Goal: Information Seeking & Learning: Learn about a topic

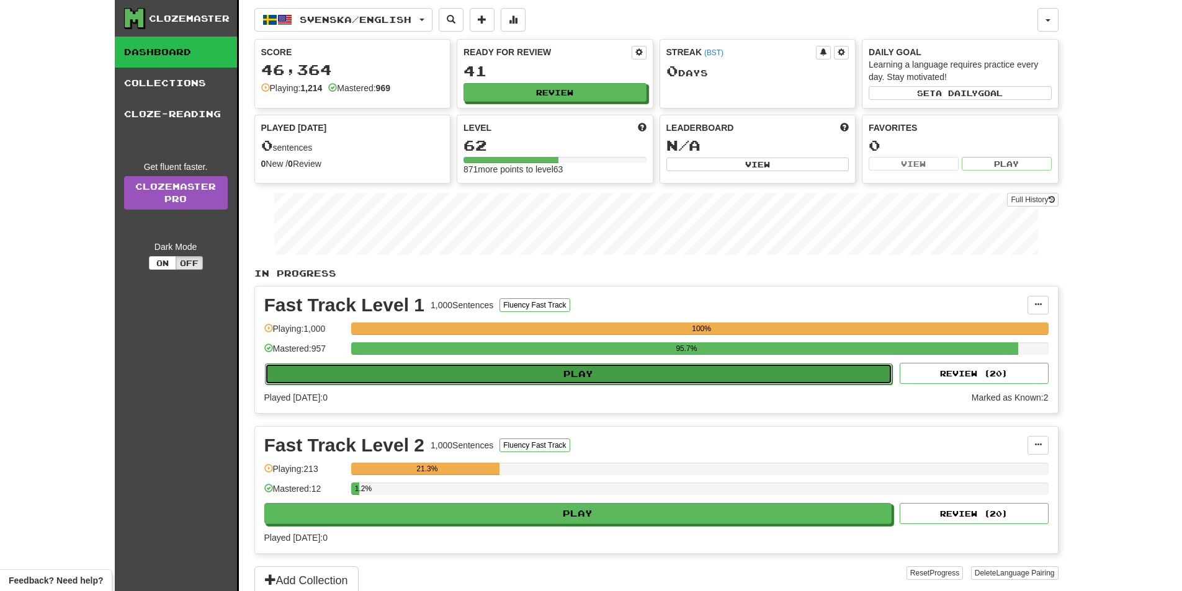
click at [576, 382] on button "Play" at bounding box center [579, 374] width 628 height 21
select select "**"
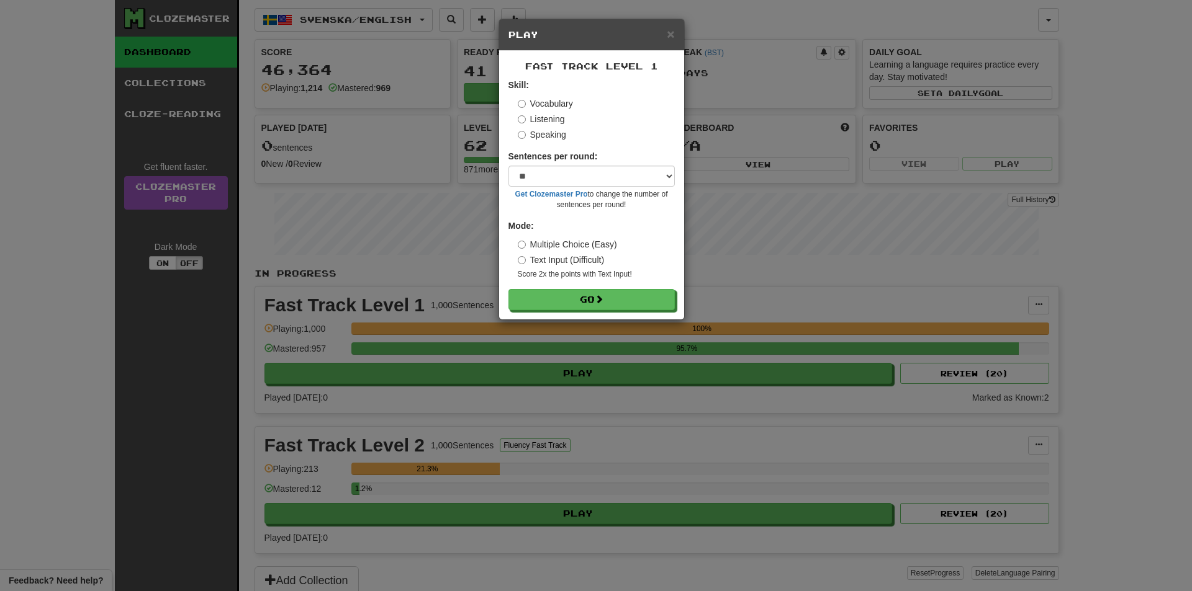
click at [585, 314] on div "Fast Track Level 1 Skill: Vocabulary Listening Speaking Sentences per round: * …" at bounding box center [591, 185] width 185 height 269
click at [583, 303] on button "Go" at bounding box center [592, 300] width 166 height 21
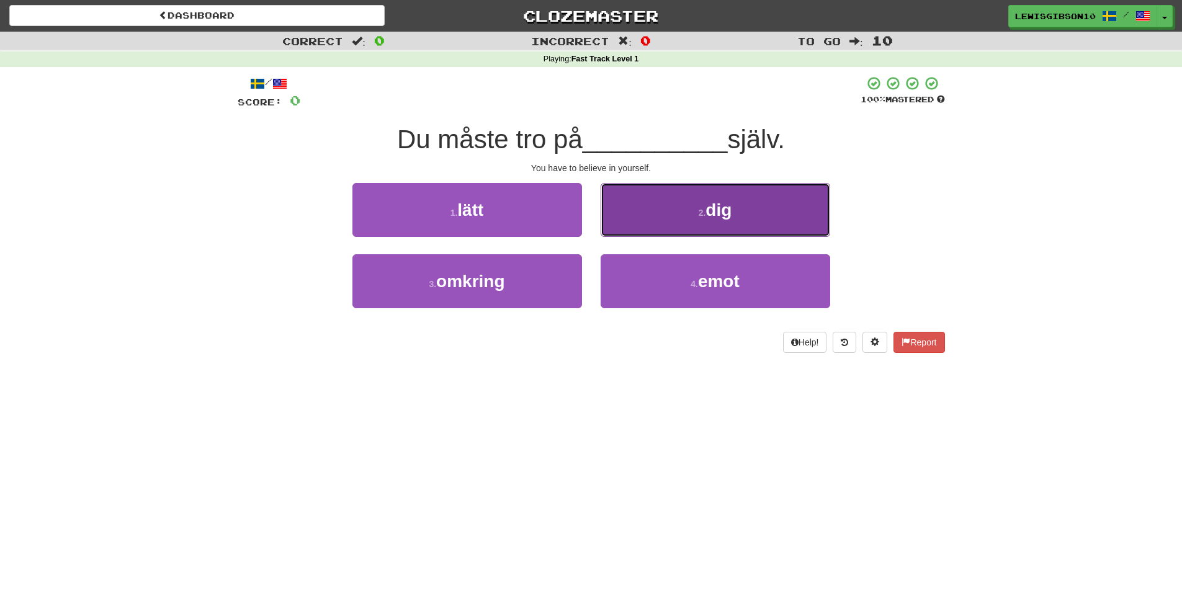
click at [640, 209] on button "2 . dig" at bounding box center [716, 210] width 230 height 54
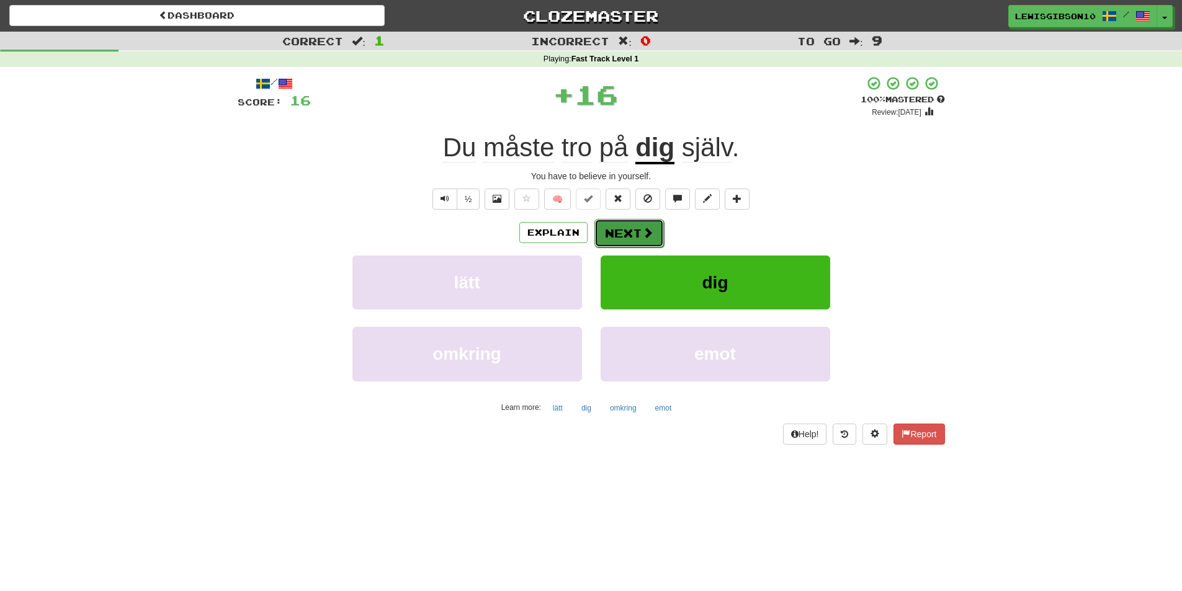
click at [642, 227] on span at bounding box center [647, 232] width 11 height 11
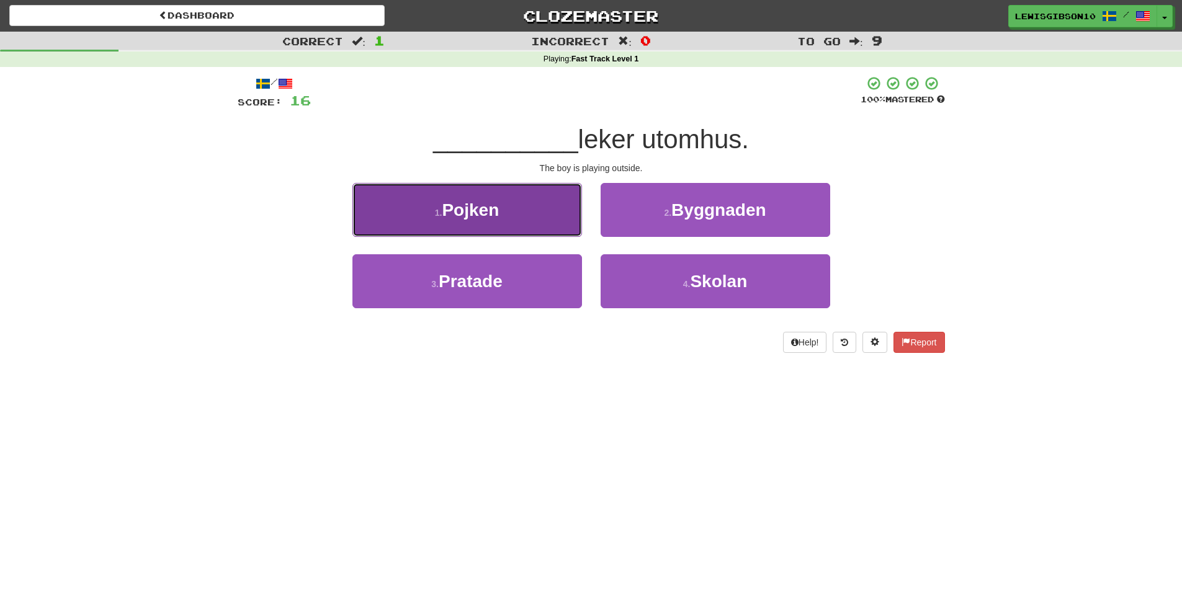
click at [510, 219] on button "1 . Pojken" at bounding box center [468, 210] width 230 height 54
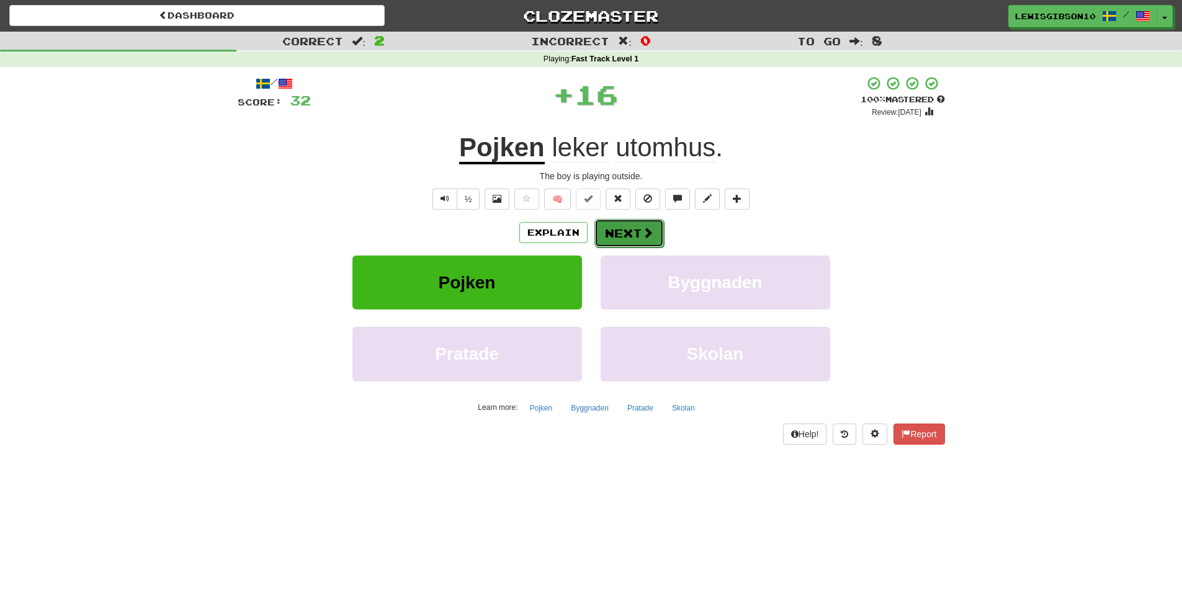
click at [645, 233] on span at bounding box center [647, 232] width 11 height 11
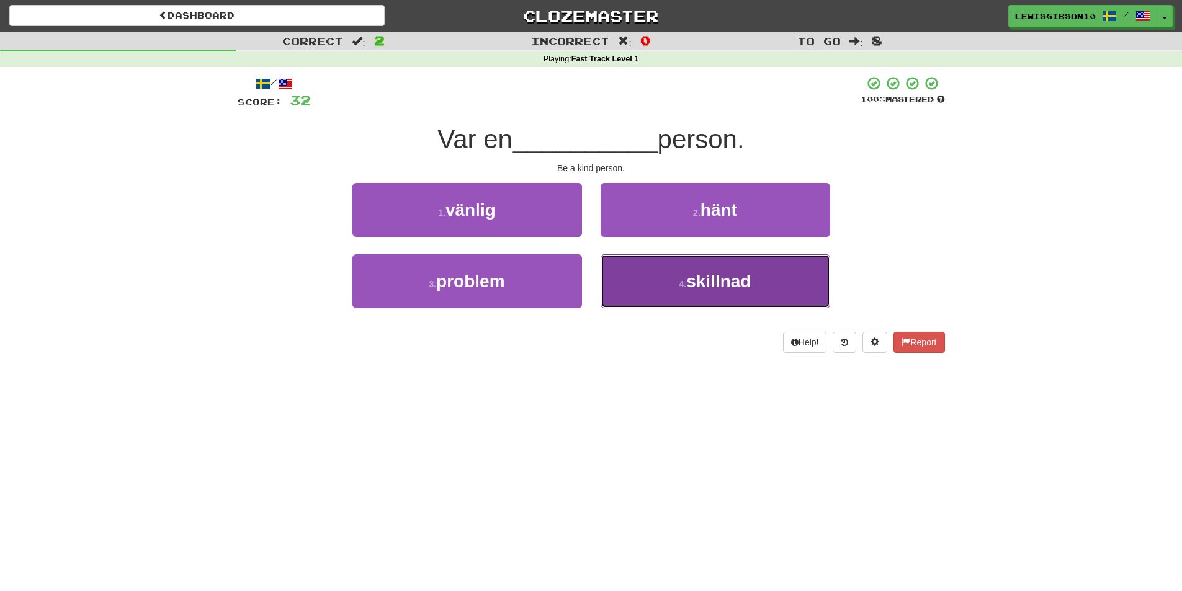
click at [648, 283] on button "4 . skillnad" at bounding box center [716, 281] width 230 height 54
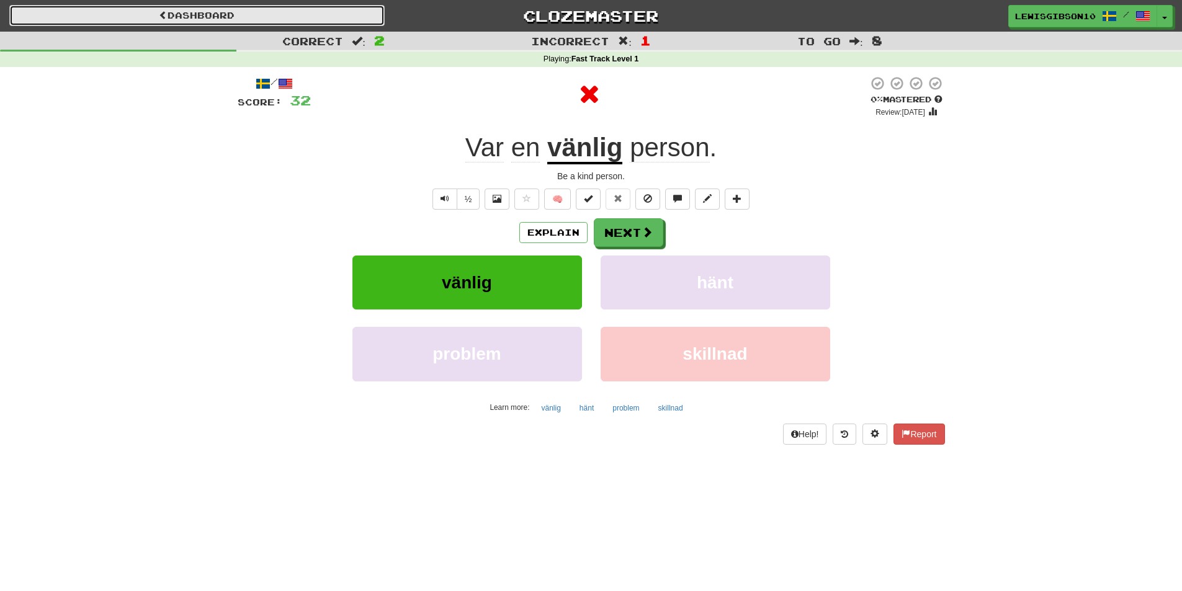
click at [238, 12] on link "Dashboard" at bounding box center [196, 15] width 375 height 21
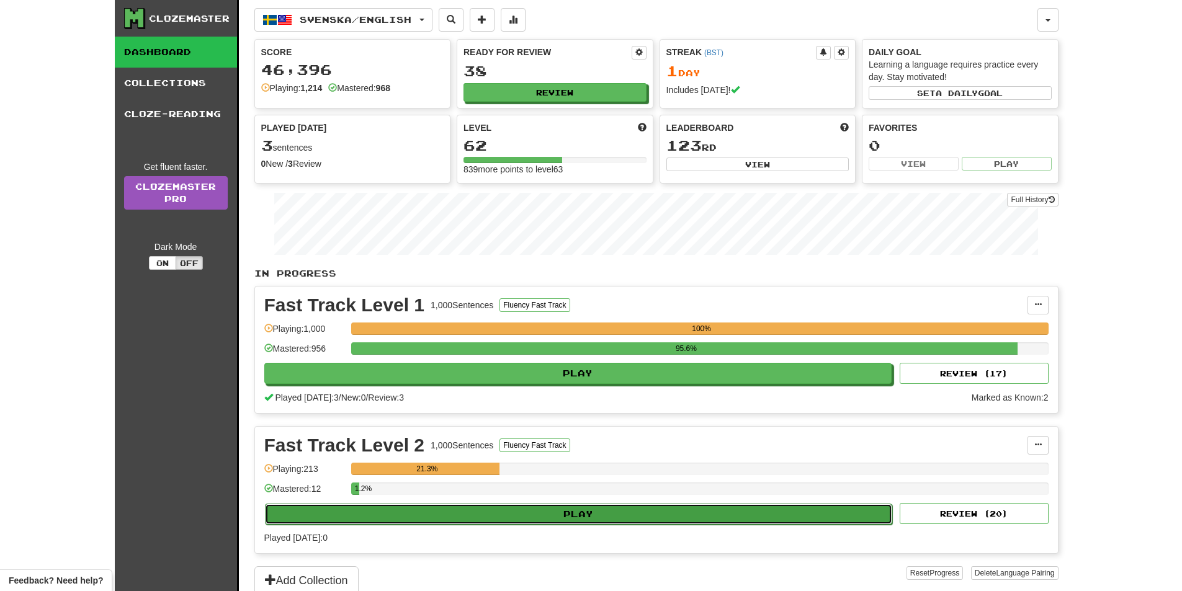
click at [587, 513] on button "Play" at bounding box center [579, 514] width 628 height 21
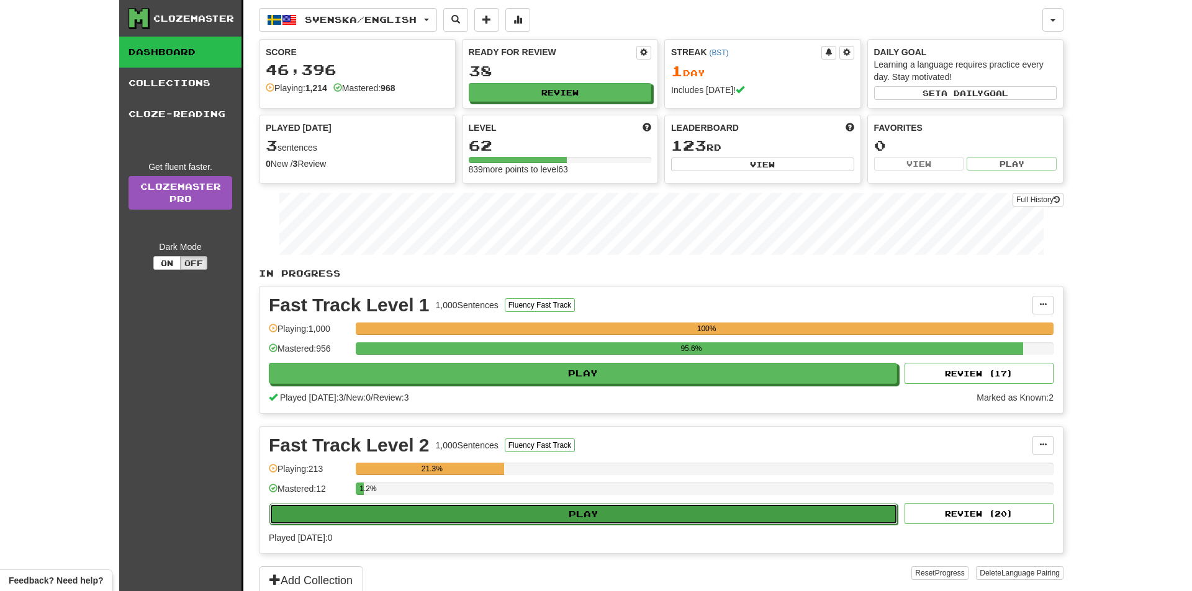
select select "**"
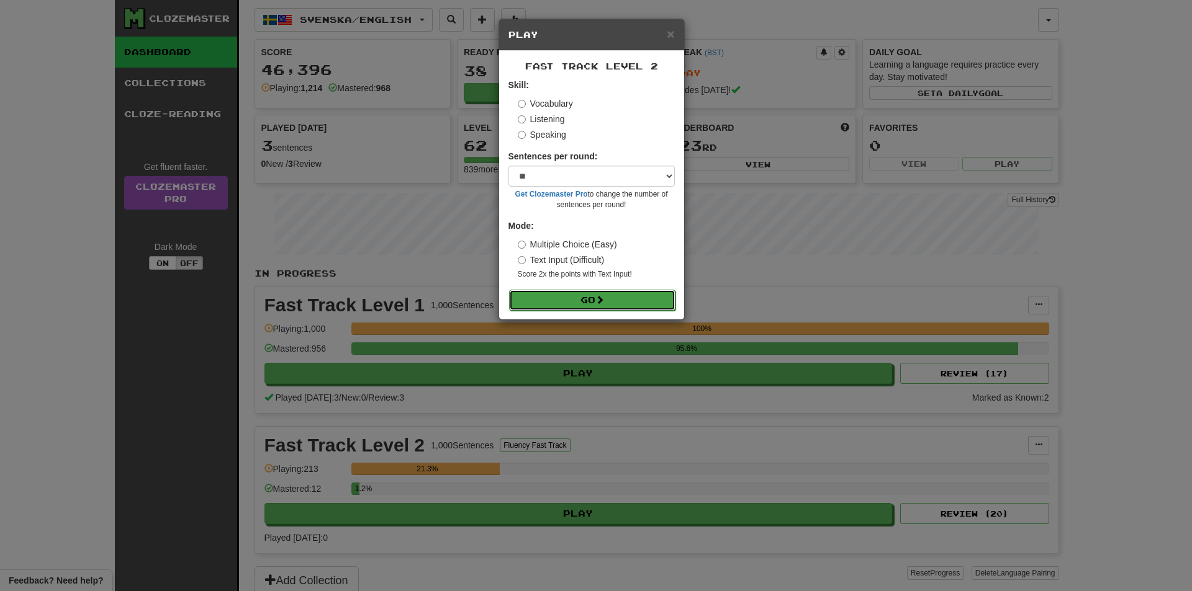
click at [582, 299] on button "Go" at bounding box center [592, 300] width 166 height 21
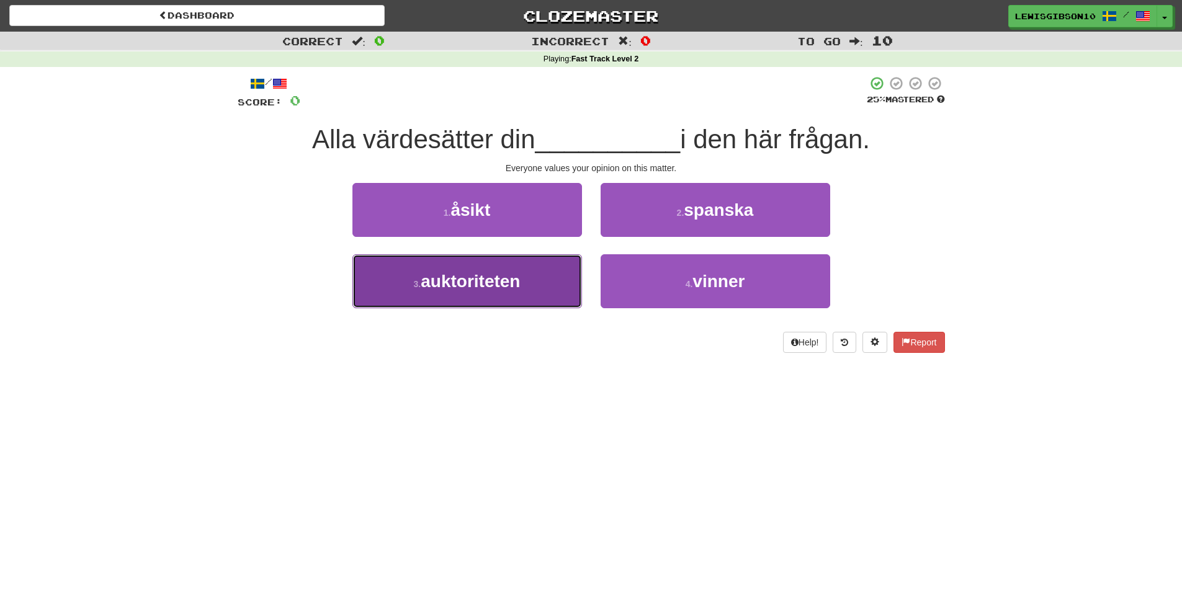
click at [534, 281] on button "3 . auktoriteten" at bounding box center [468, 281] width 230 height 54
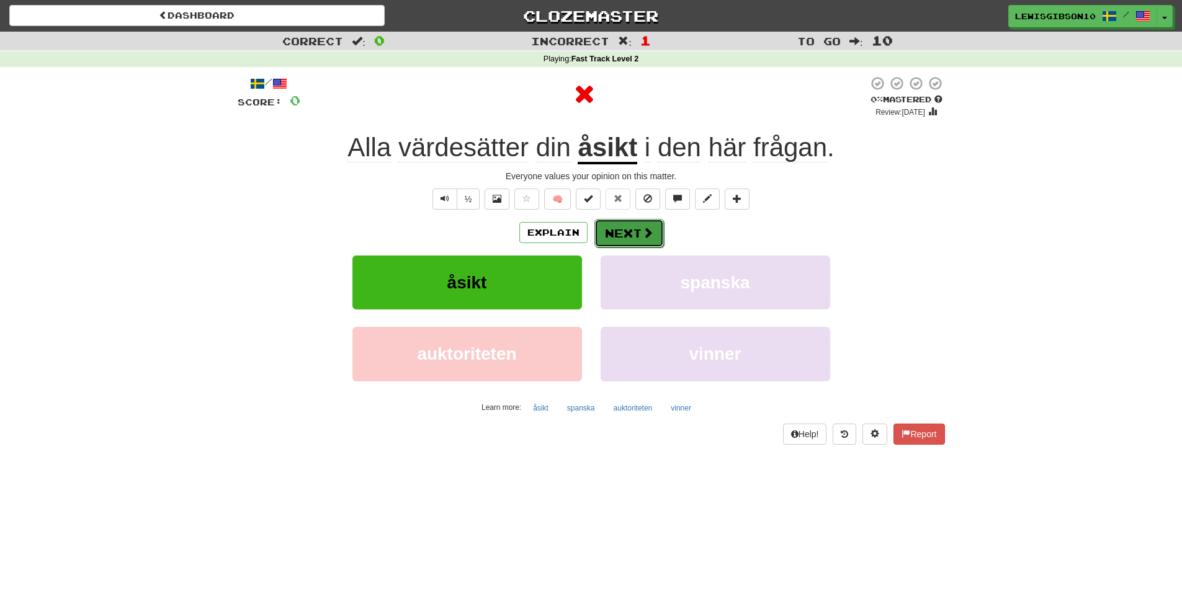
click at [619, 224] on button "Next" at bounding box center [630, 233] width 70 height 29
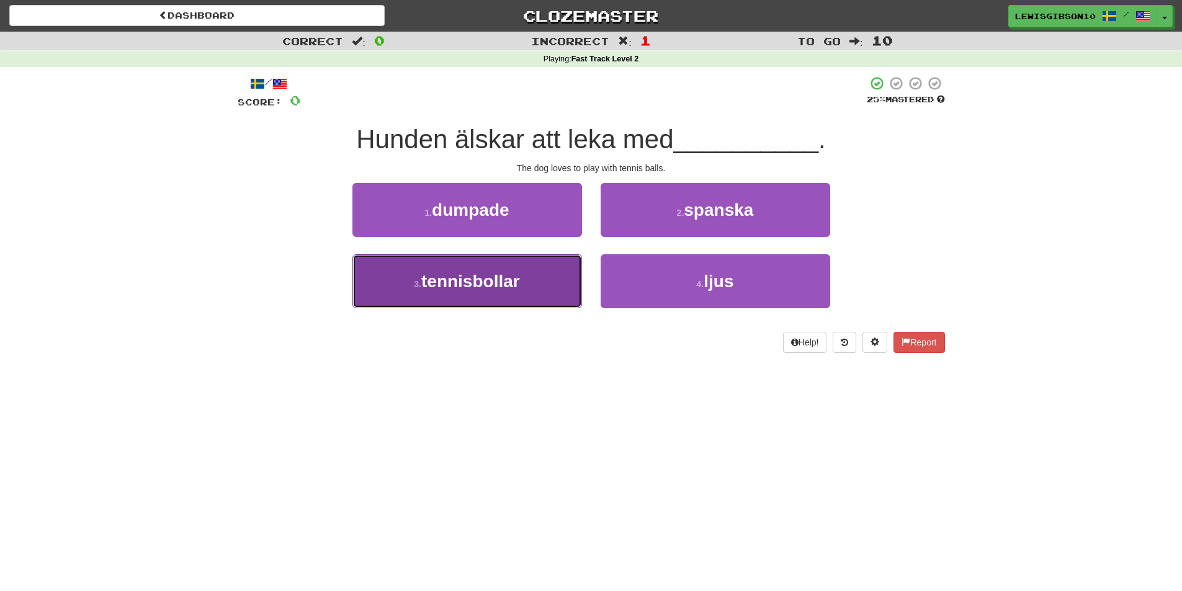
click at [546, 274] on button "3 . tennisbollar" at bounding box center [468, 281] width 230 height 54
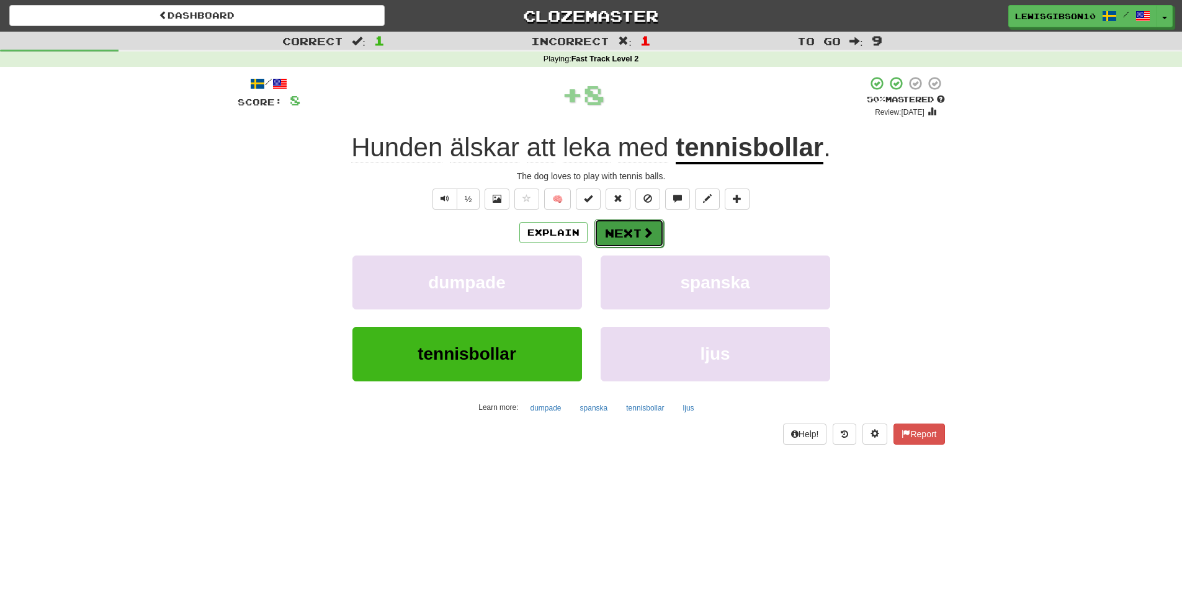
click at [622, 231] on button "Next" at bounding box center [630, 233] width 70 height 29
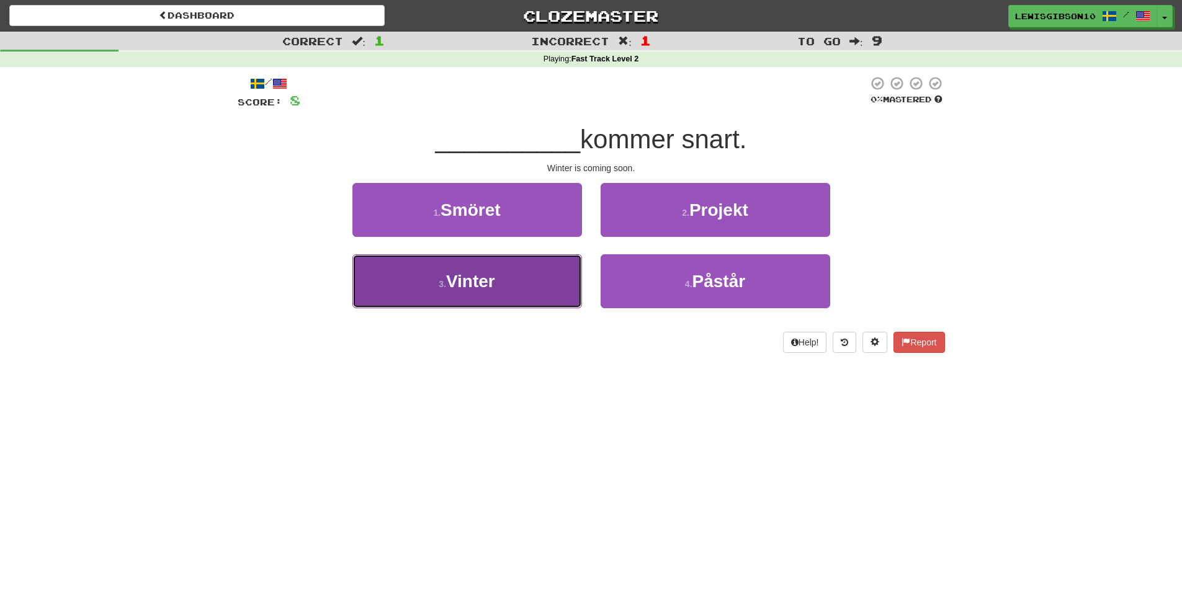
click at [519, 279] on button "3 . Vinter" at bounding box center [468, 281] width 230 height 54
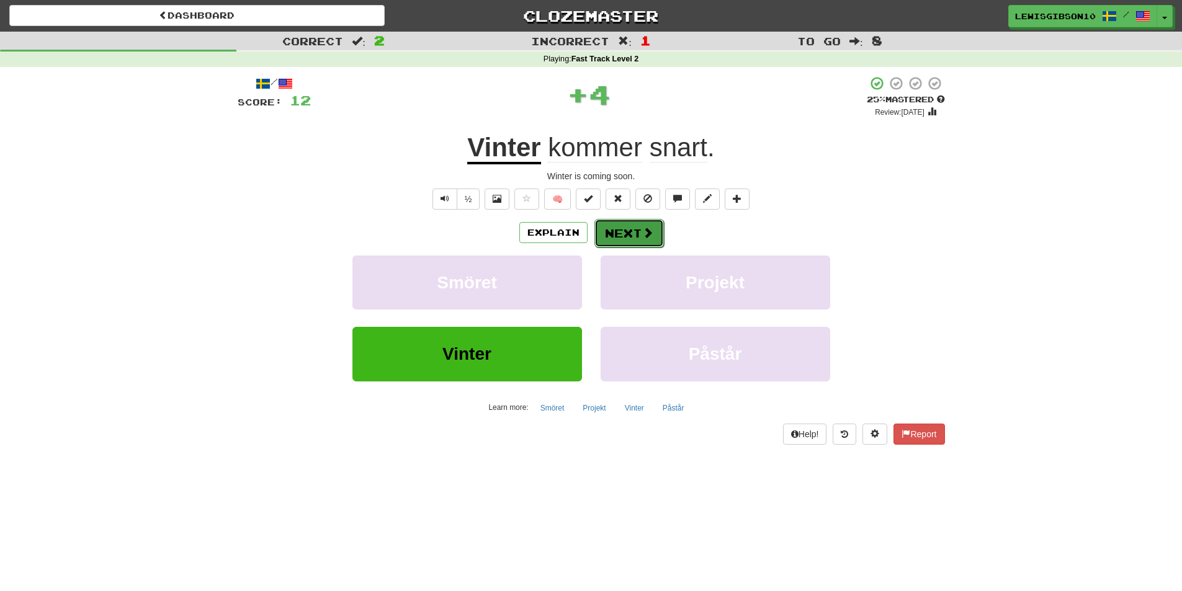
click at [615, 227] on button "Next" at bounding box center [630, 233] width 70 height 29
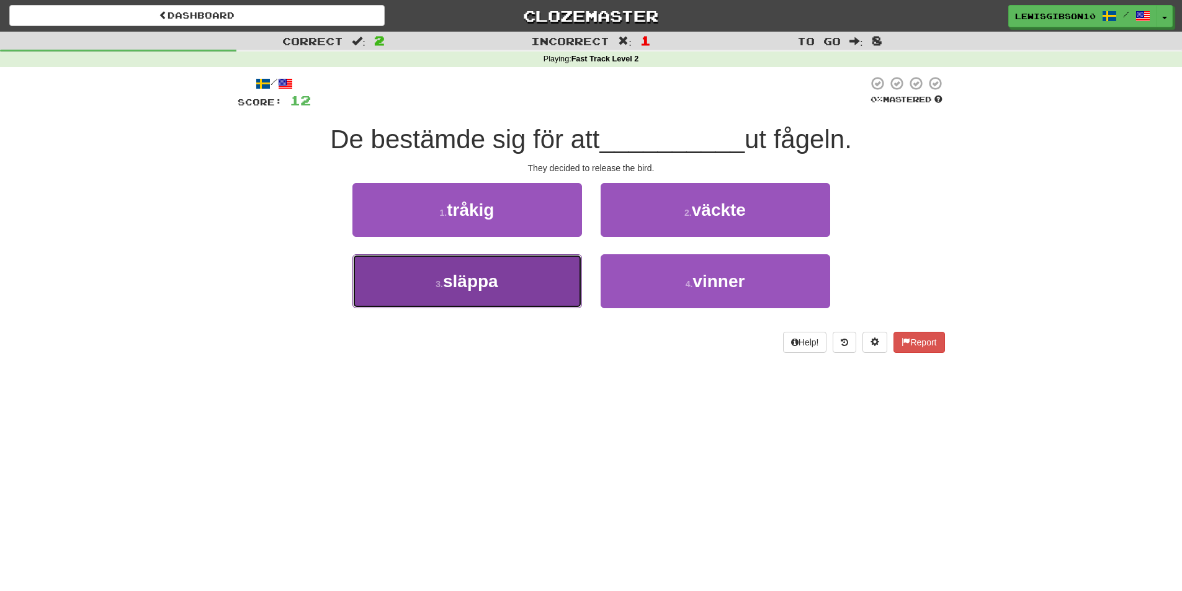
click at [552, 264] on button "3 . släppa" at bounding box center [468, 281] width 230 height 54
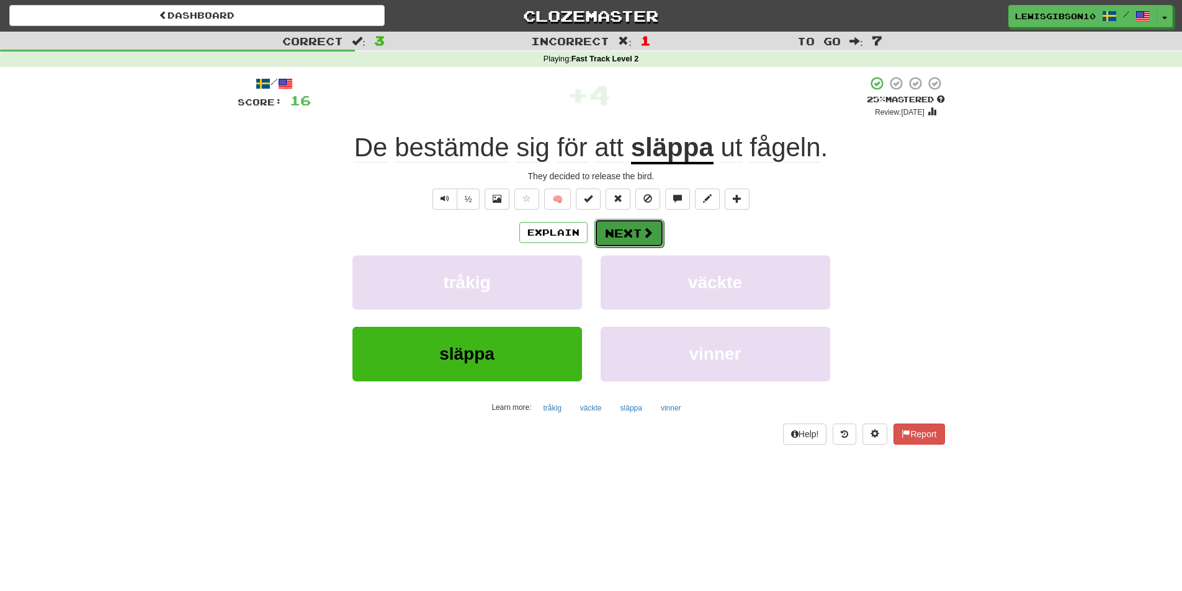
click at [618, 235] on button "Next" at bounding box center [630, 233] width 70 height 29
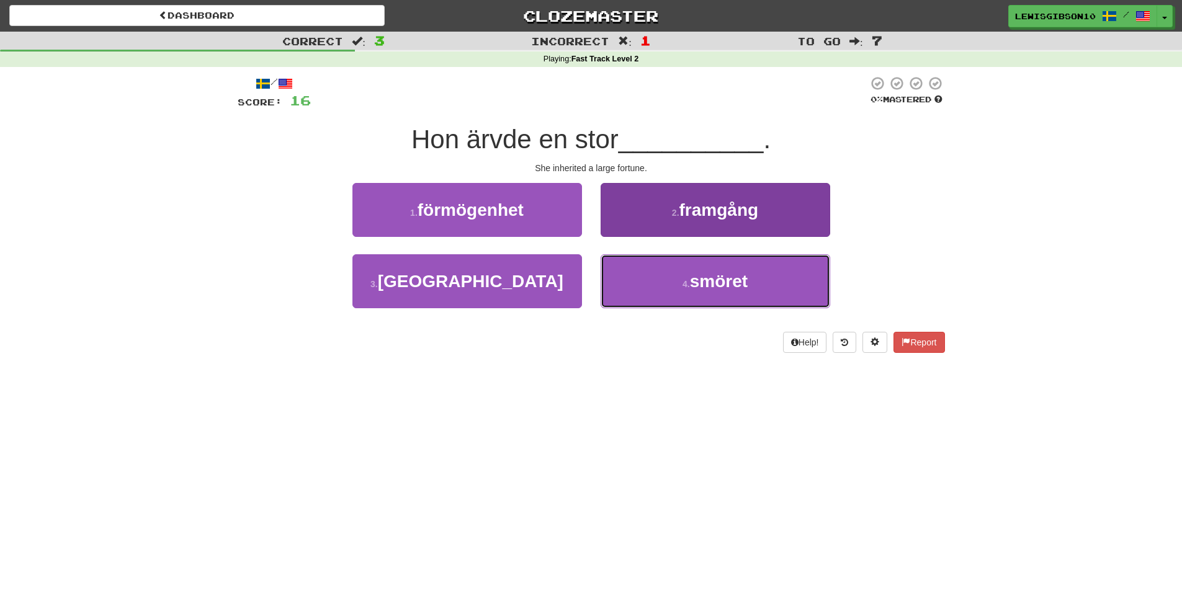
click at [623, 268] on button "4 . smöret" at bounding box center [716, 281] width 230 height 54
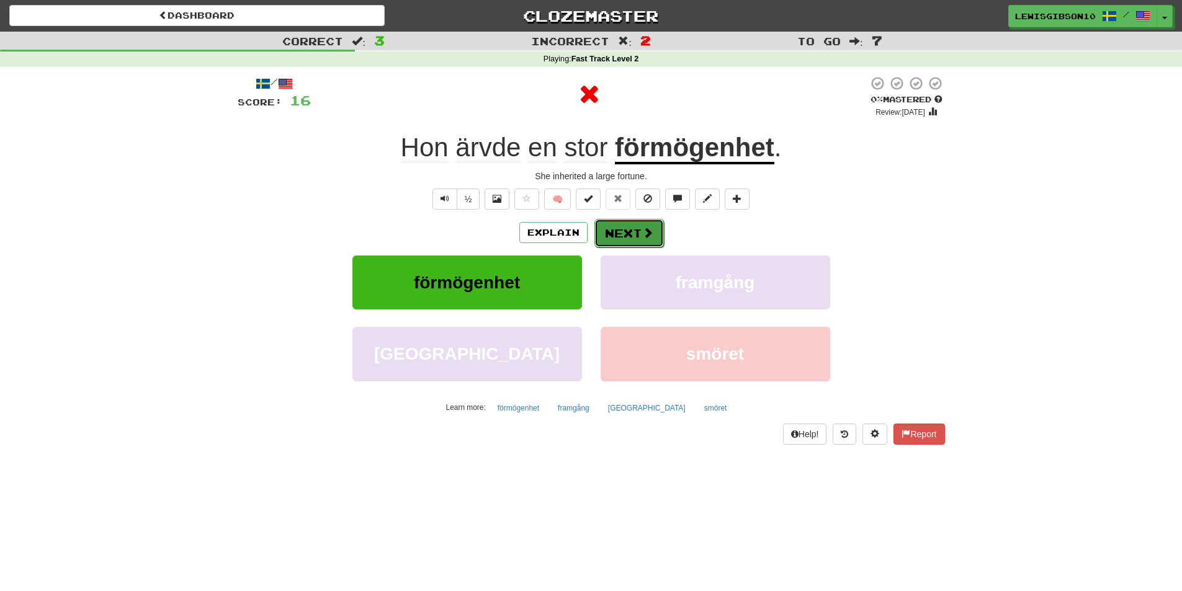
click at [623, 229] on button "Next" at bounding box center [630, 233] width 70 height 29
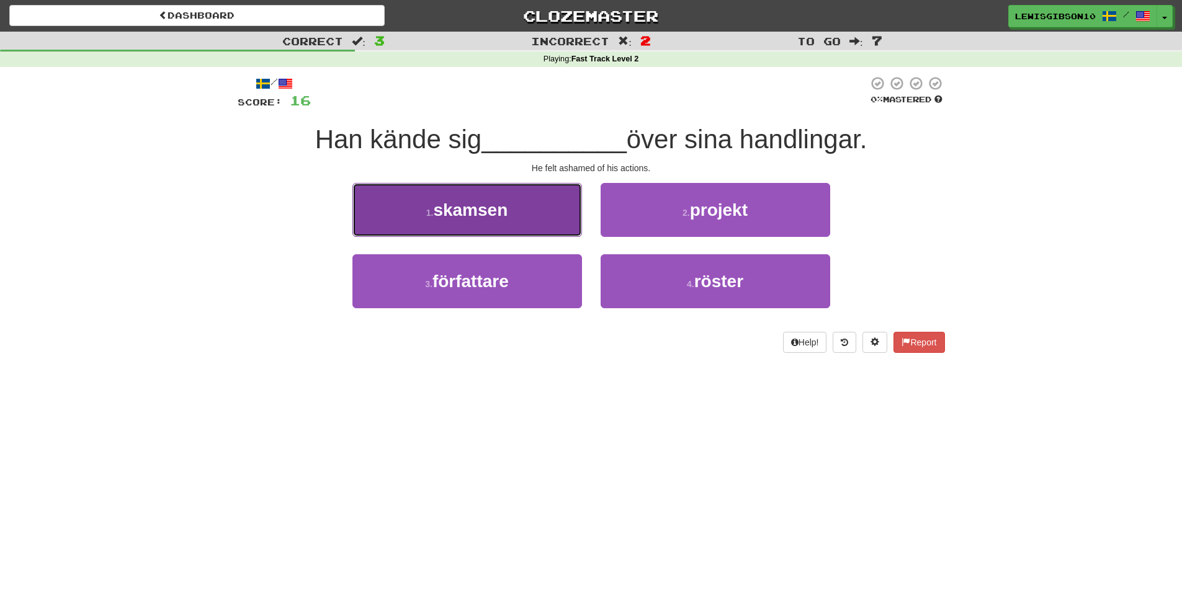
click at [537, 232] on button "1 . skamsen" at bounding box center [468, 210] width 230 height 54
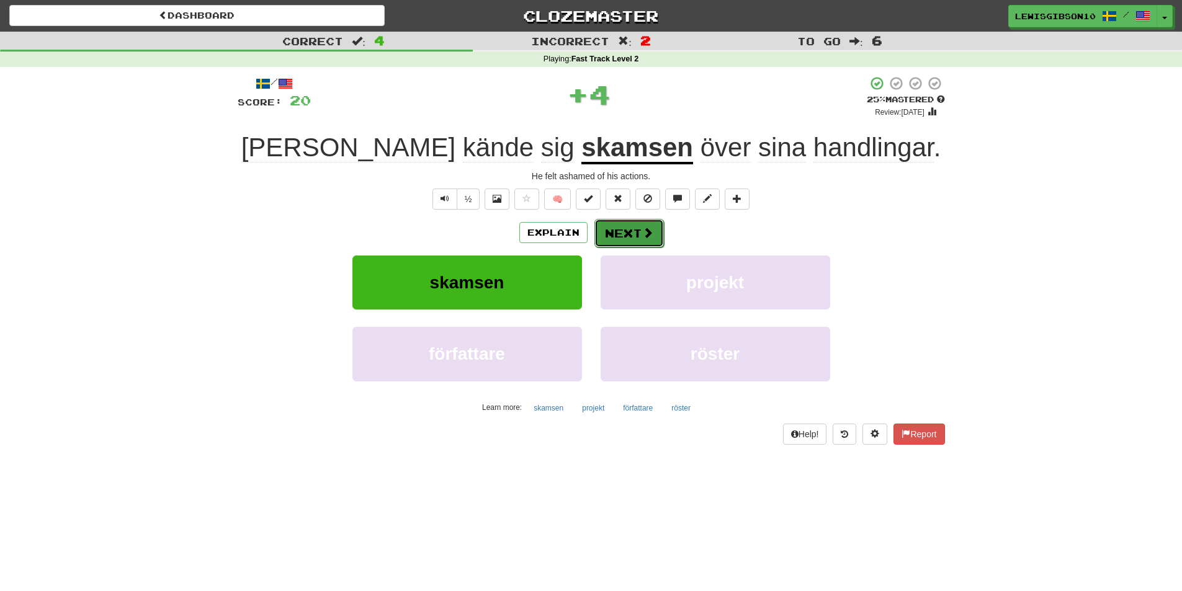
click at [598, 228] on button "Next" at bounding box center [630, 233] width 70 height 29
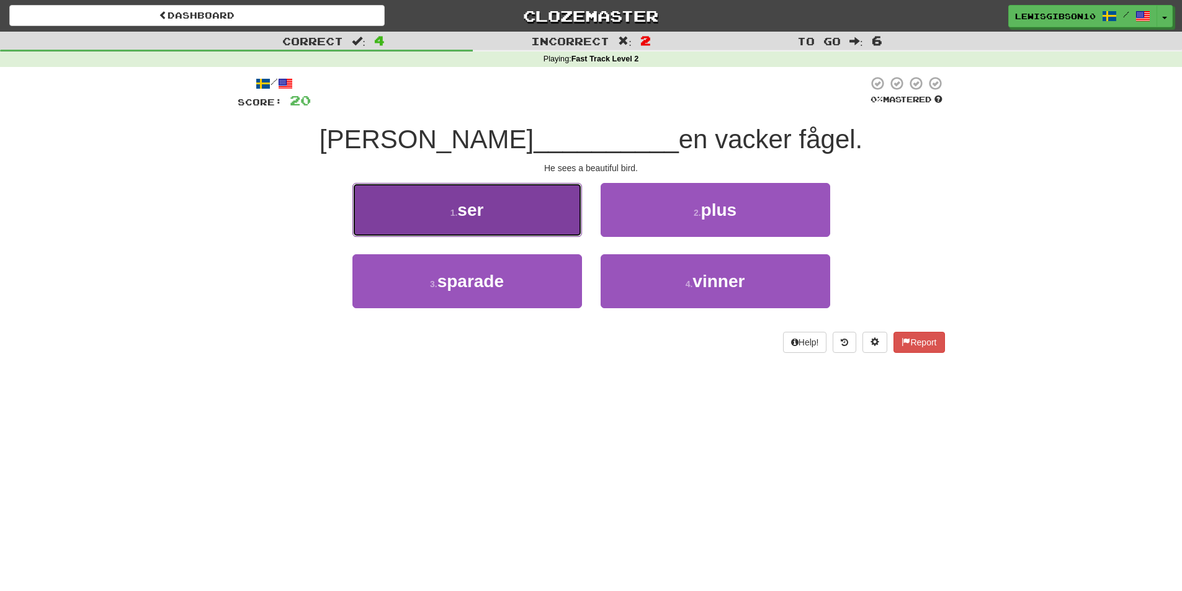
click at [544, 232] on button "1 . ser" at bounding box center [468, 210] width 230 height 54
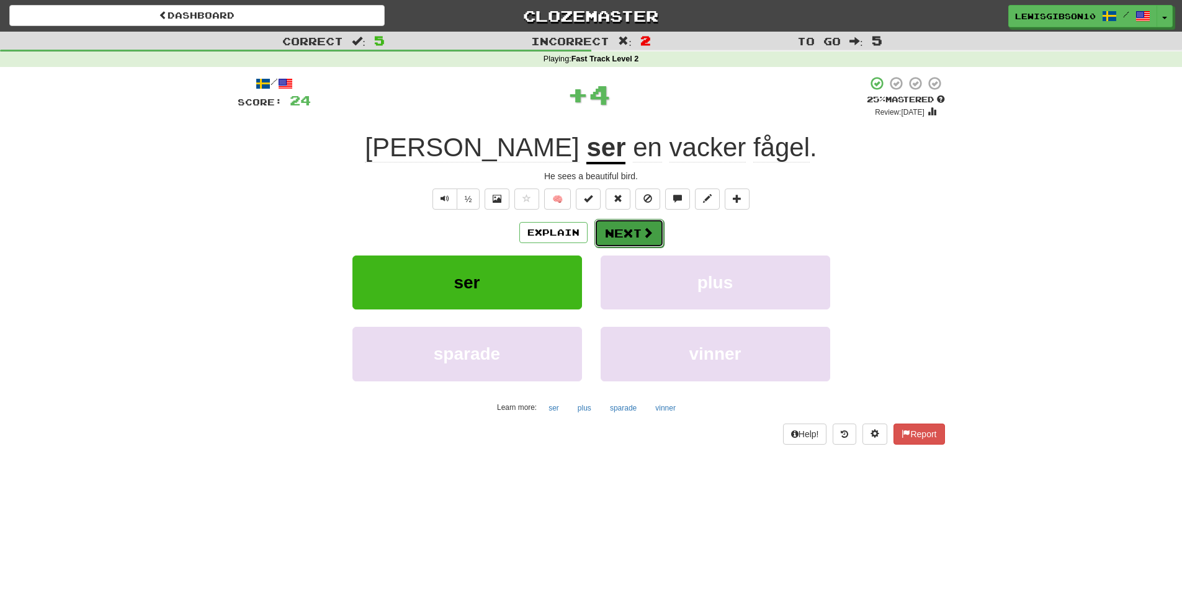
click at [617, 234] on button "Next" at bounding box center [630, 233] width 70 height 29
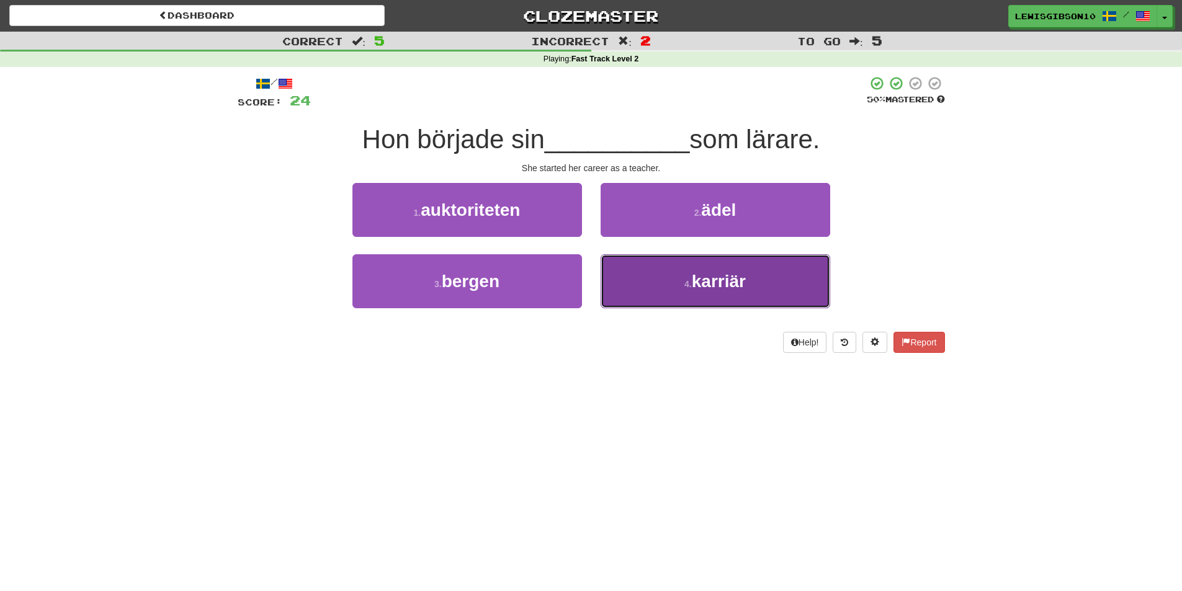
click at [650, 267] on button "4 . karriär" at bounding box center [716, 281] width 230 height 54
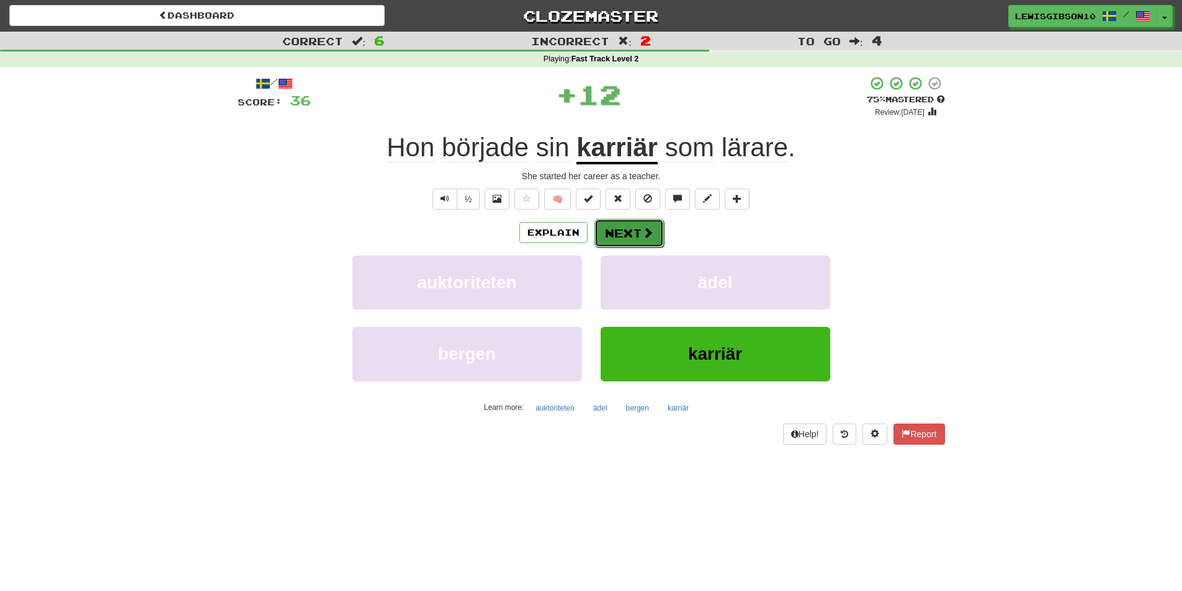
click at [631, 236] on button "Next" at bounding box center [630, 233] width 70 height 29
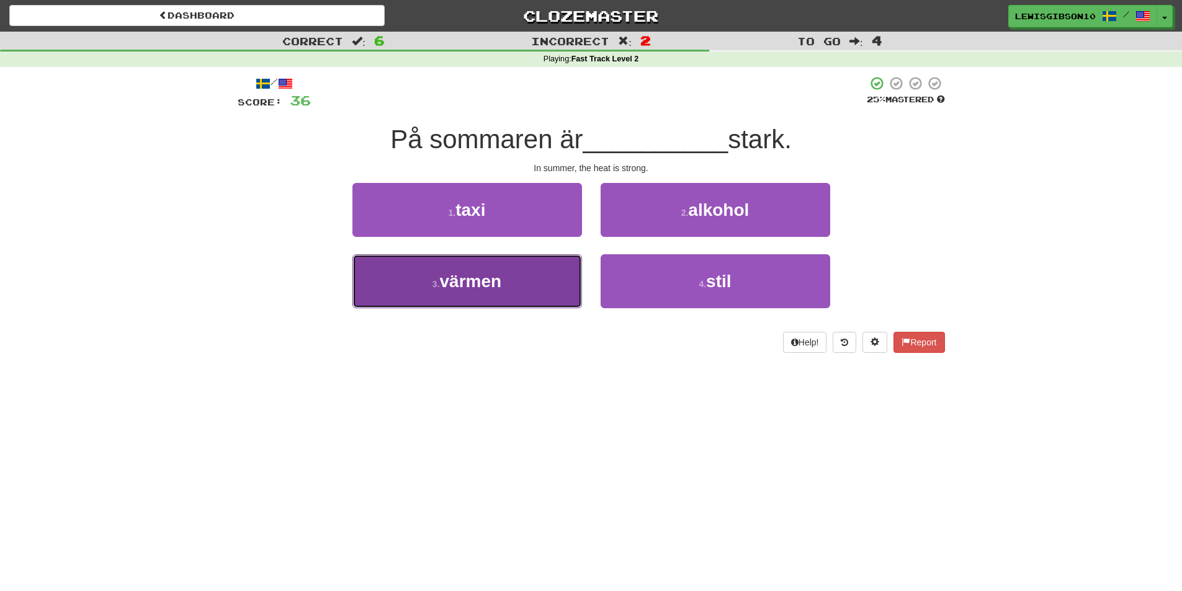
click at [541, 264] on button "3 . värmen" at bounding box center [468, 281] width 230 height 54
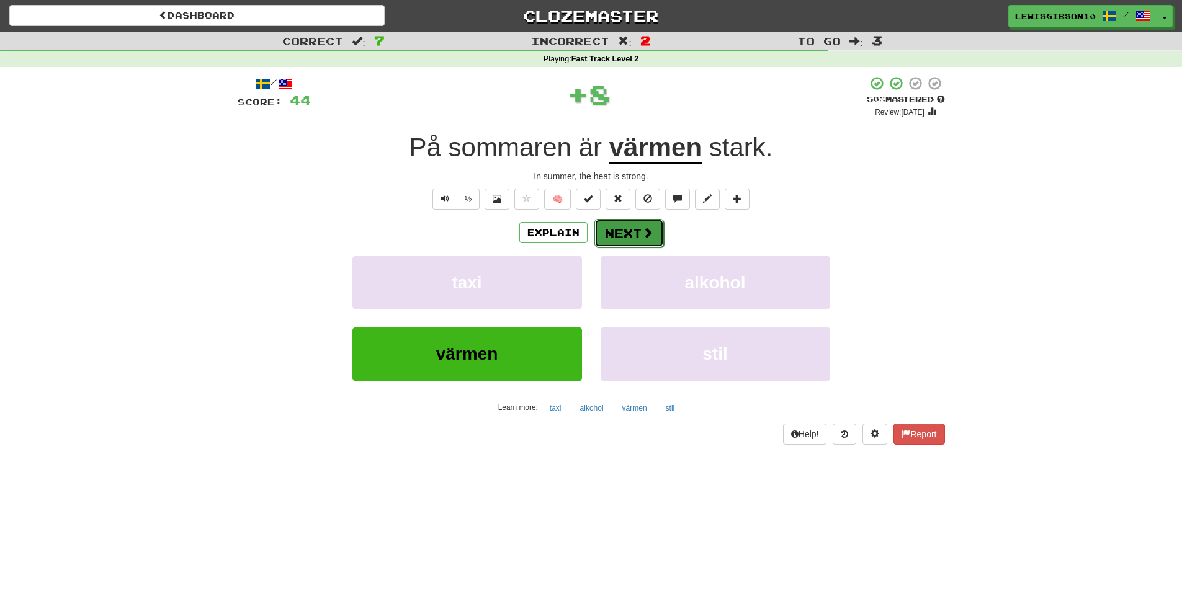
click at [608, 239] on button "Next" at bounding box center [630, 233] width 70 height 29
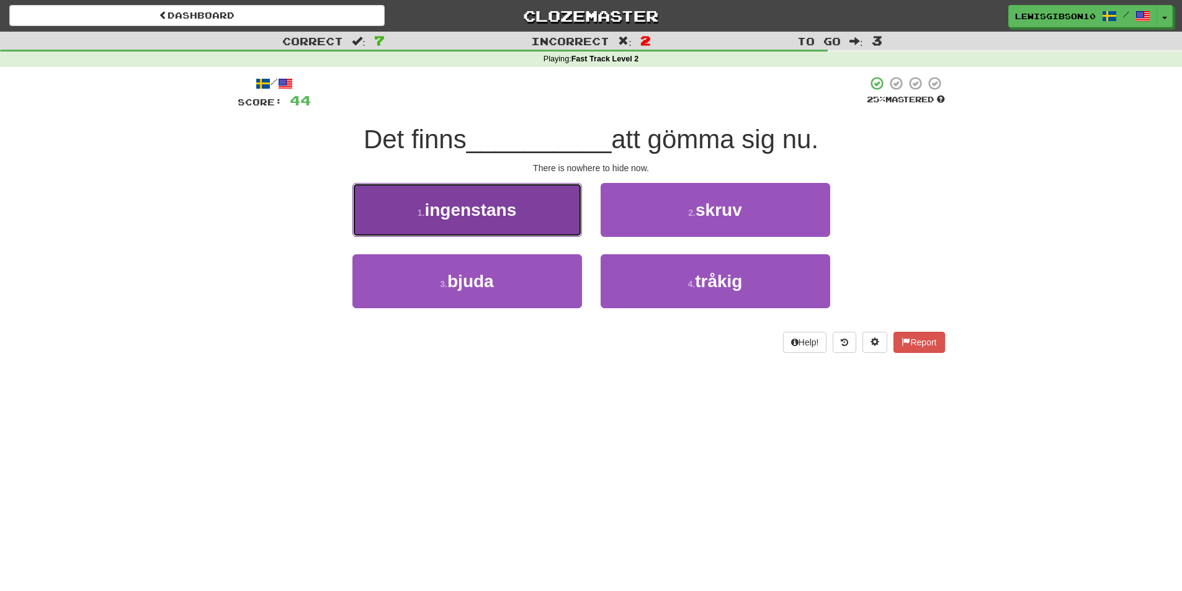
click at [548, 236] on button "1 . ingenstans" at bounding box center [468, 210] width 230 height 54
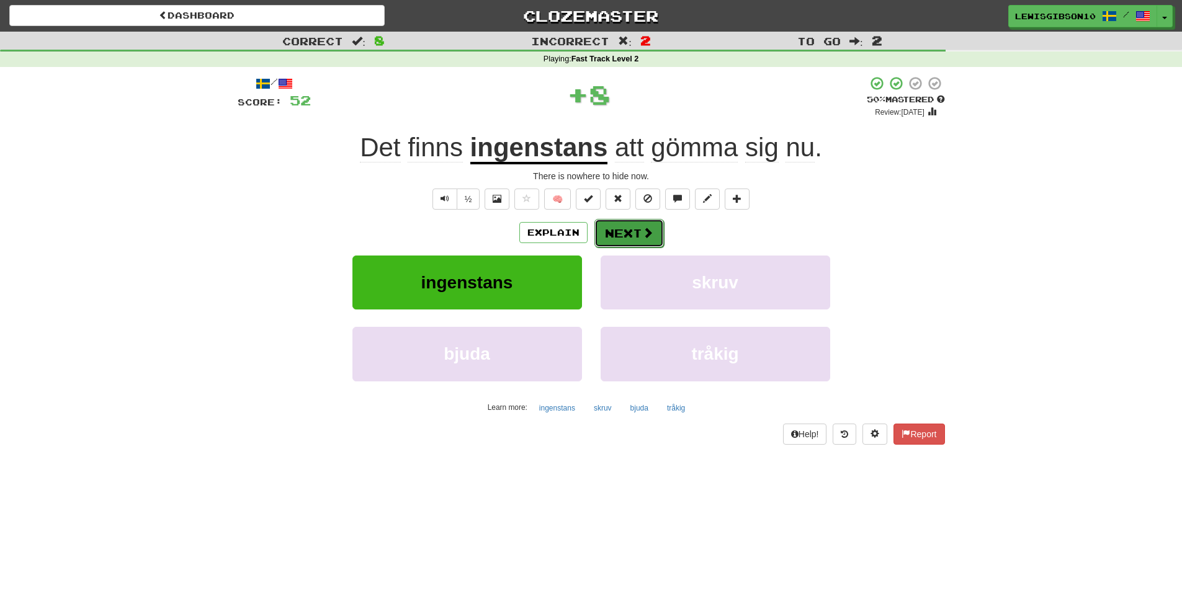
click at [629, 240] on button "Next" at bounding box center [630, 233] width 70 height 29
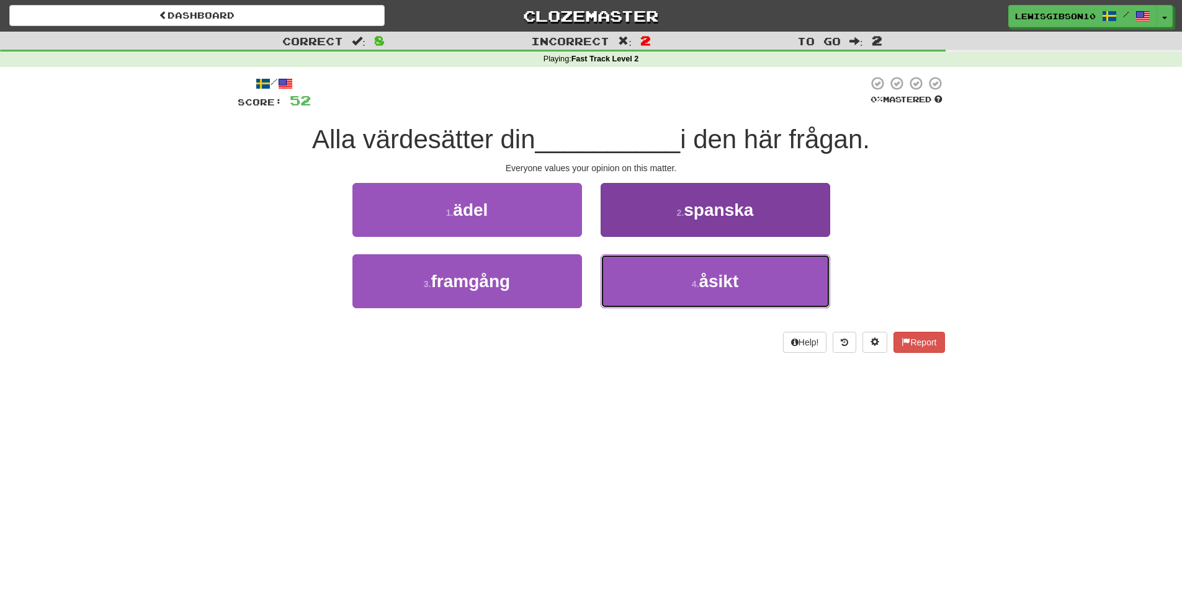
click at [647, 274] on button "4 . åsikt" at bounding box center [716, 281] width 230 height 54
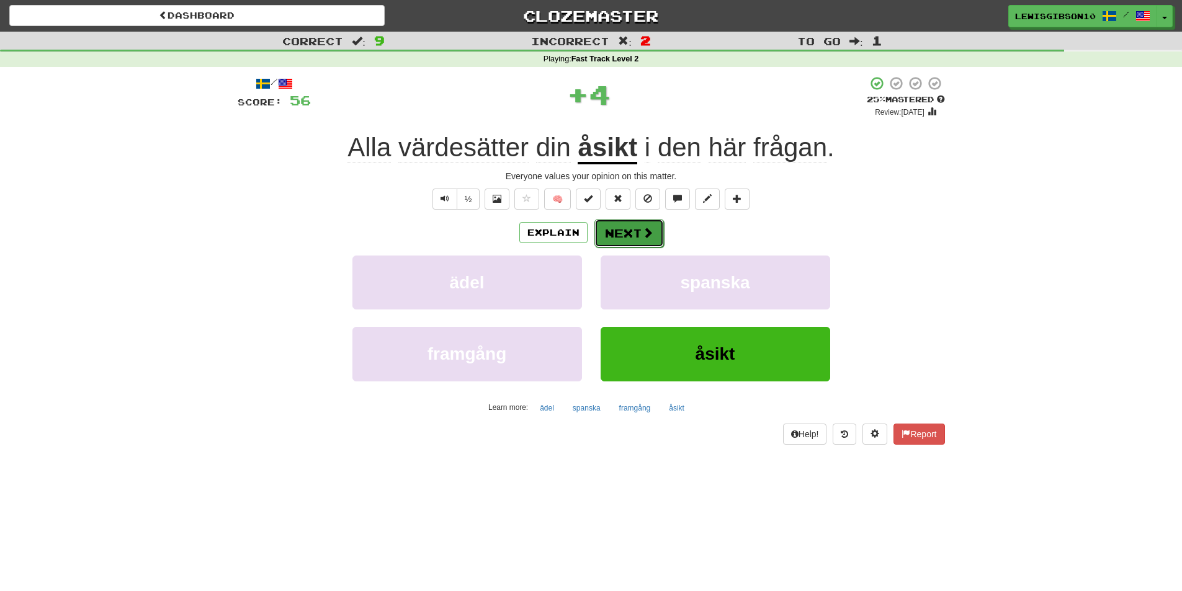
click at [628, 241] on button "Next" at bounding box center [630, 233] width 70 height 29
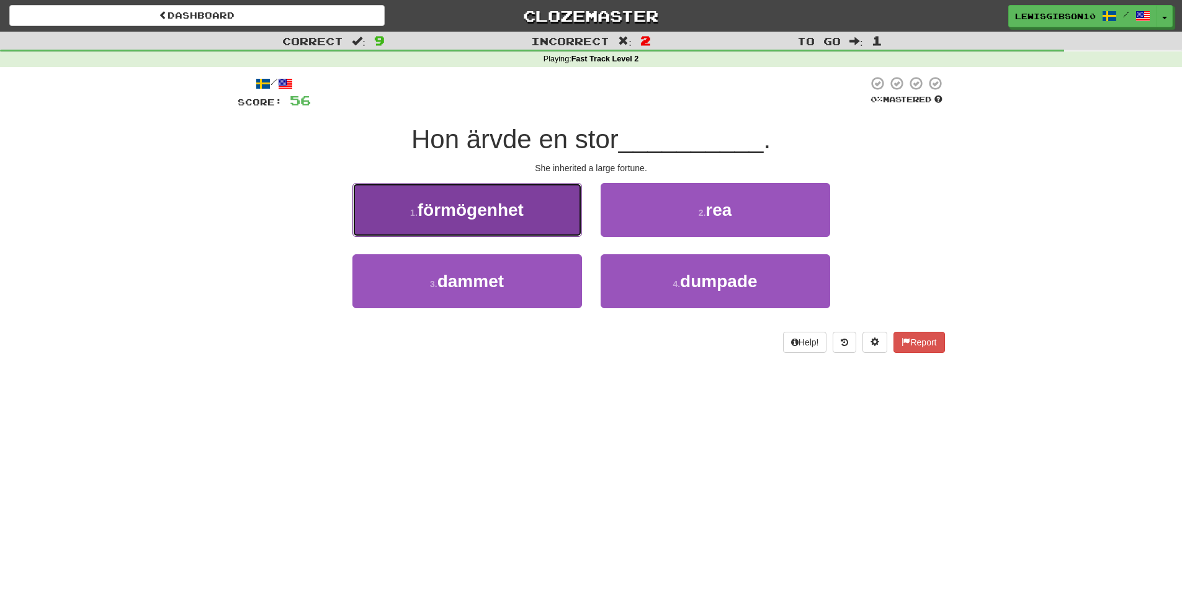
click at [528, 230] on button "1 . förmögenhet" at bounding box center [468, 210] width 230 height 54
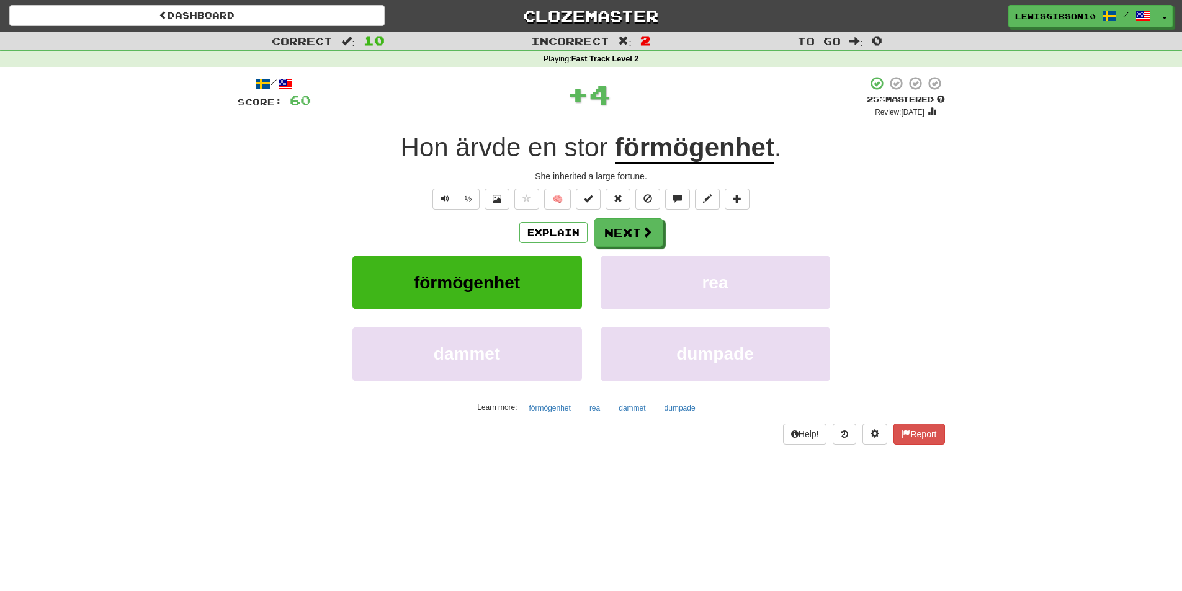
click at [653, 145] on u "förmögenhet" at bounding box center [695, 149] width 160 height 32
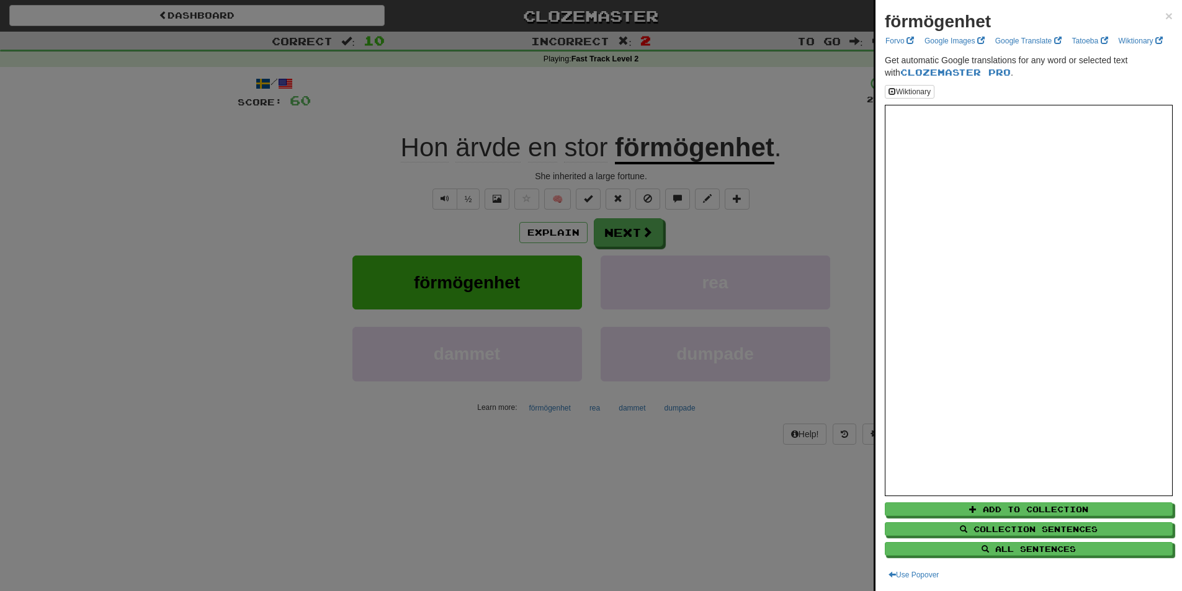
click at [672, 93] on div at bounding box center [591, 295] width 1182 height 591
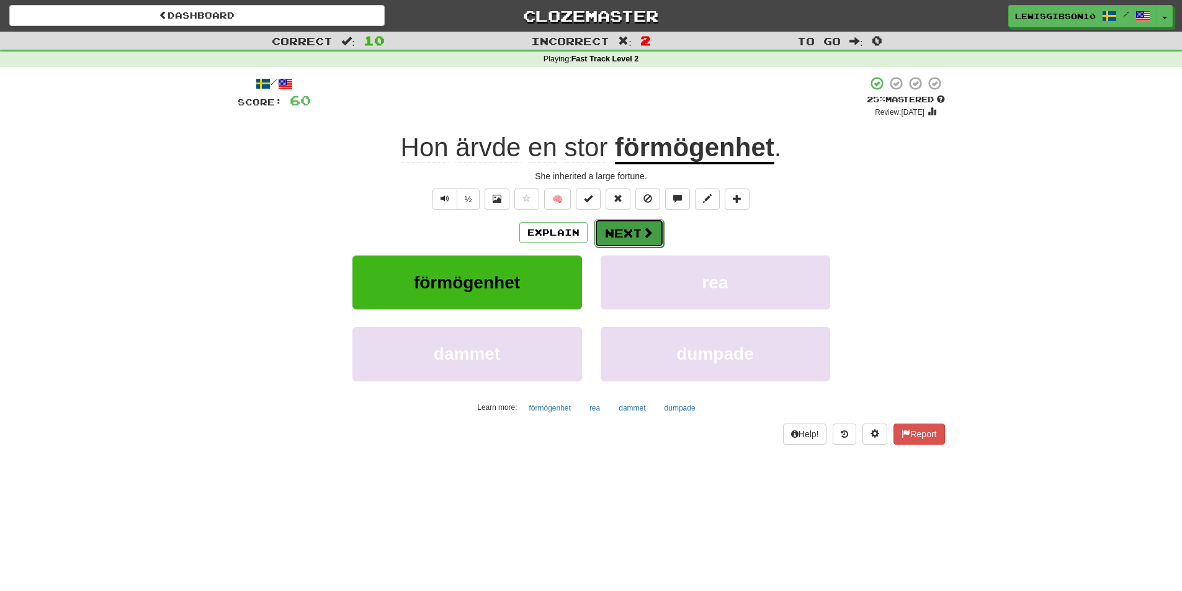
click at [627, 240] on button "Next" at bounding box center [630, 233] width 70 height 29
